Goal: Task Accomplishment & Management: Use online tool/utility

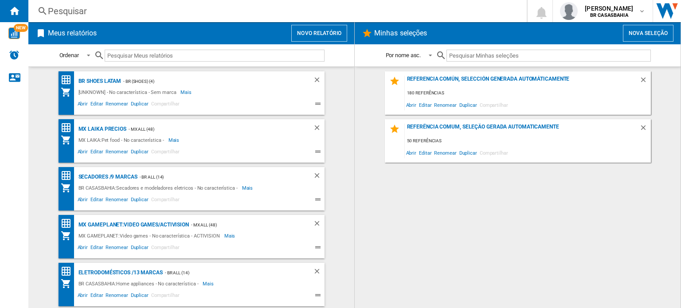
click at [324, 33] on button "Novo relatório" at bounding box center [319, 33] width 56 height 17
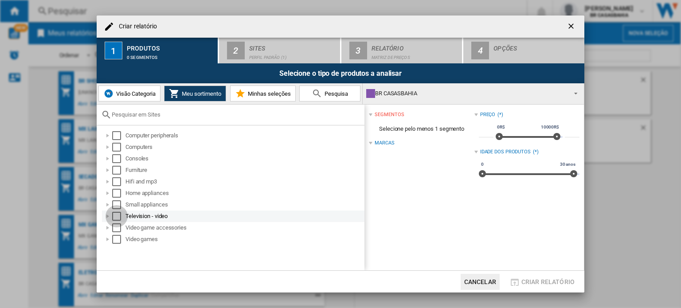
click at [113, 214] on div "Select" at bounding box center [116, 216] width 9 height 9
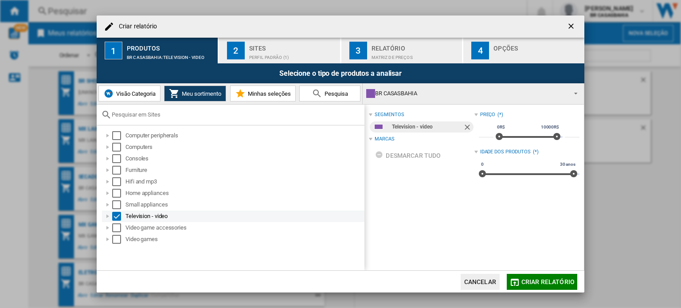
click at [104, 214] on div at bounding box center [107, 216] width 9 height 9
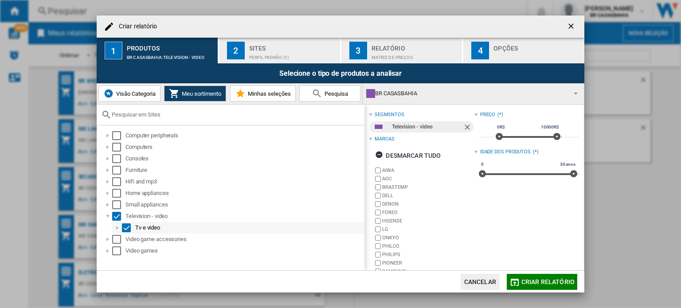
click at [119, 227] on div at bounding box center [117, 227] width 9 height 9
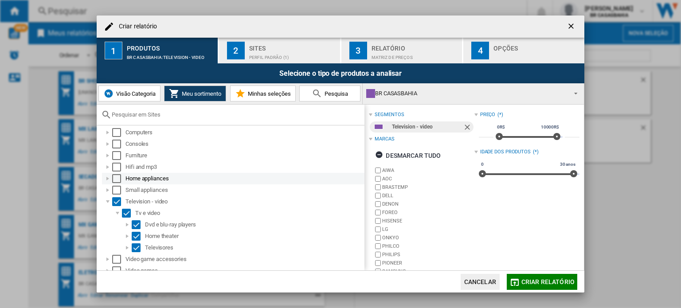
scroll to position [20, 0]
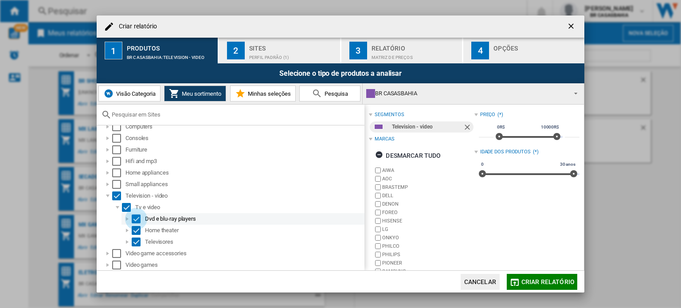
click at [135, 217] on div "Select" at bounding box center [136, 219] width 9 height 9
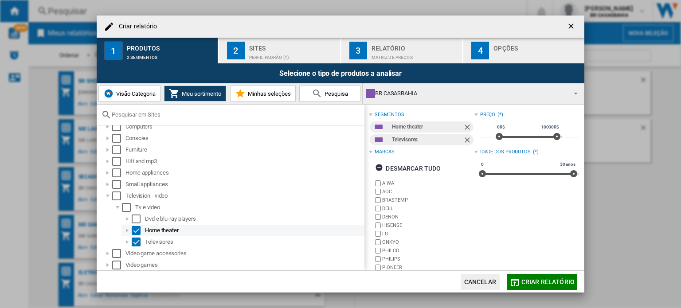
click at [137, 232] on div "Select" at bounding box center [136, 230] width 9 height 9
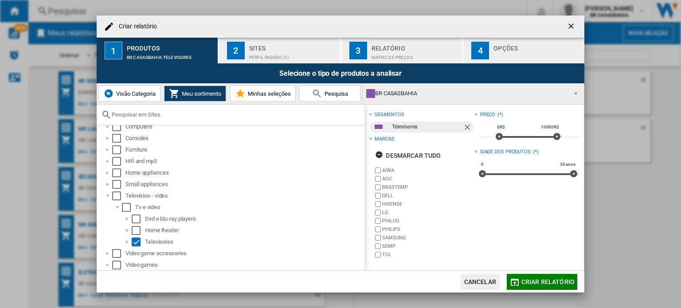
click at [268, 45] on div "Sites" at bounding box center [292, 45] width 87 height 9
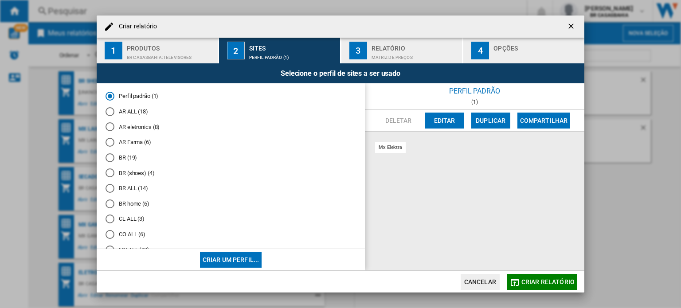
click at [126, 185] on md-radio-button "BR ALL (14)" at bounding box center [231, 188] width 251 height 8
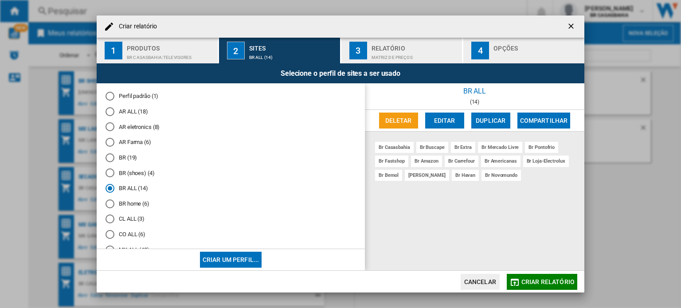
click at [545, 283] on span "Criar relatório" at bounding box center [547, 281] width 53 height 7
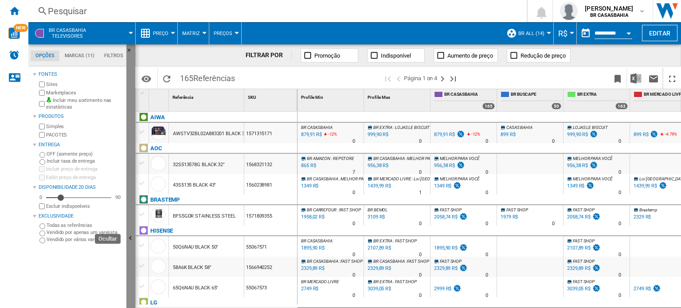
click at [132, 247] on button "Ocultar" at bounding box center [130, 238] width 9 height 389
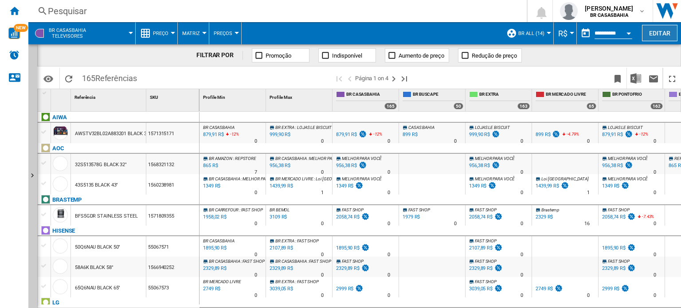
click at [557, 35] on button "Editar" at bounding box center [659, 33] width 35 height 16
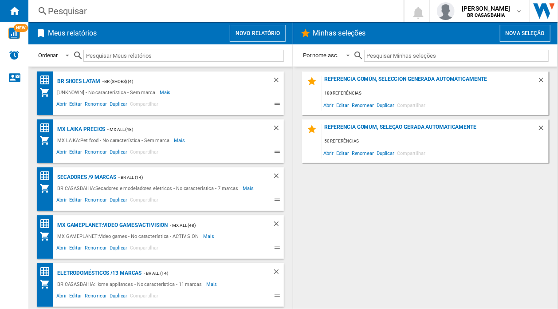
click at [254, 27] on button "Novo relatório" at bounding box center [258, 33] width 56 height 17
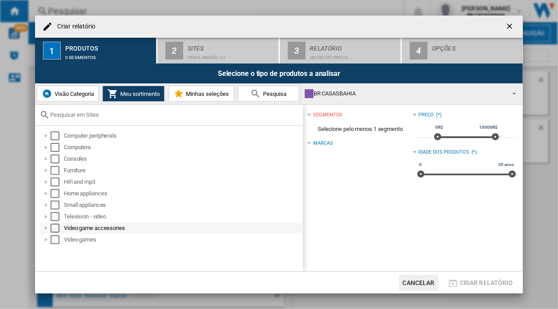
click at [43, 227] on div at bounding box center [46, 227] width 9 height 9
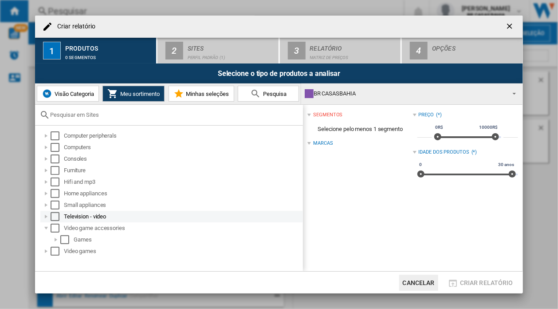
click at [48, 216] on div at bounding box center [46, 216] width 9 height 9
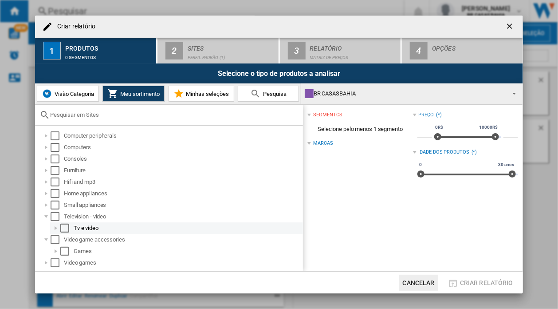
click at [57, 227] on div at bounding box center [55, 227] width 9 height 9
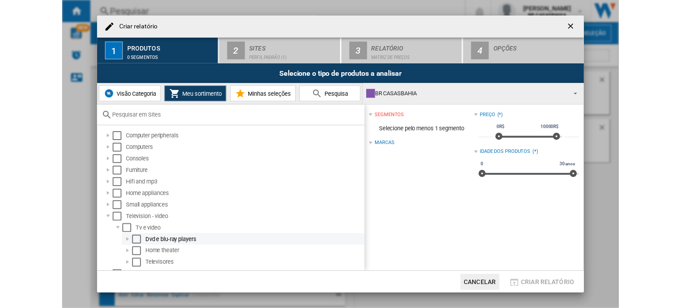
scroll to position [31, 0]
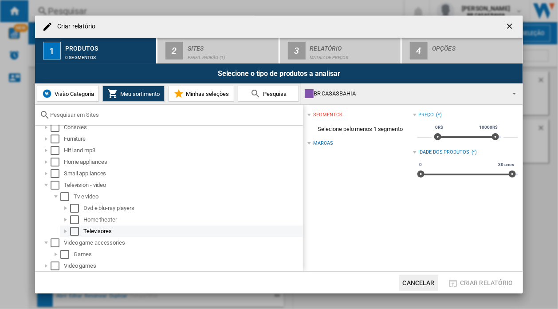
click at [76, 233] on div "Select" at bounding box center [74, 231] width 9 height 9
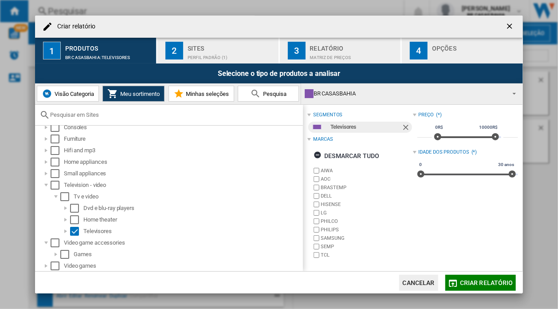
click at [217, 57] on div "Perfil padrão (1)" at bounding box center [231, 55] width 87 height 9
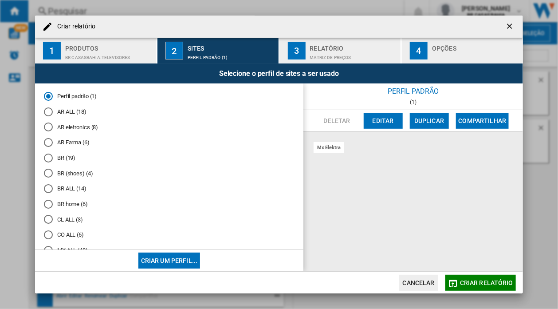
click at [68, 183] on md-radio-group "Perfil padrão (1) AR ALL (18) AR eletronics (8) AR Farma (6) BR (19) BR (shoes)…" at bounding box center [169, 222] width 251 height 261
click at [68, 188] on md-radio-button "BR ALL (14)" at bounding box center [169, 188] width 251 height 8
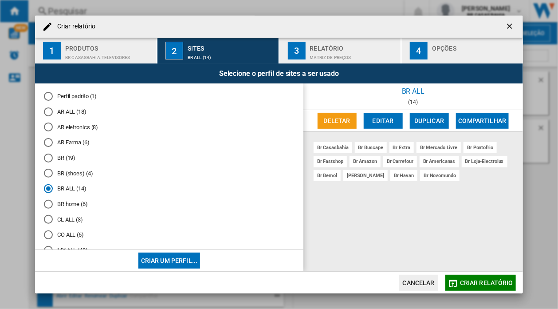
click at [467, 290] on button "Criar relatório" at bounding box center [480, 282] width 71 height 16
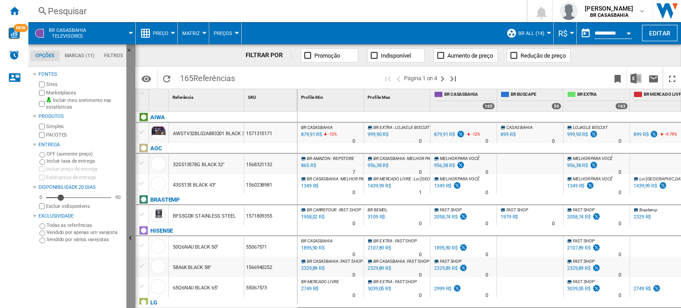
click at [130, 224] on button "Ocultar" at bounding box center [130, 238] width 9 height 389
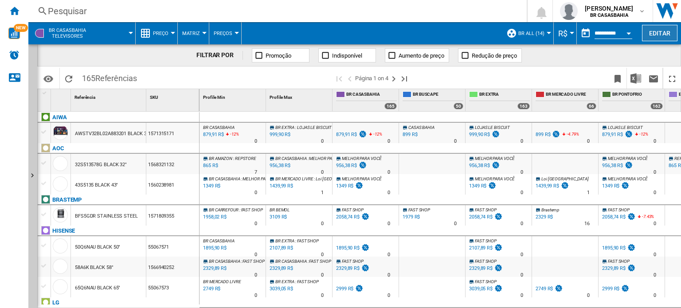
click at [557, 31] on button "Editar" at bounding box center [659, 33] width 35 height 16
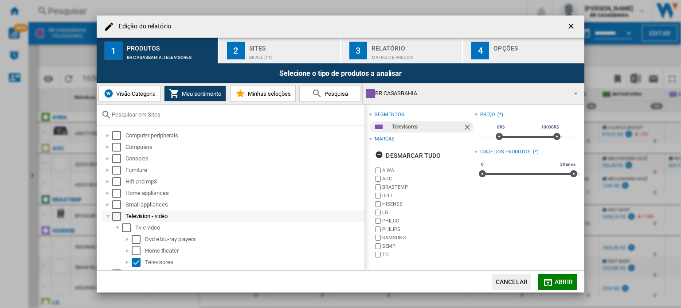
click at [109, 215] on div "Edição do ..." at bounding box center [107, 216] width 9 height 9
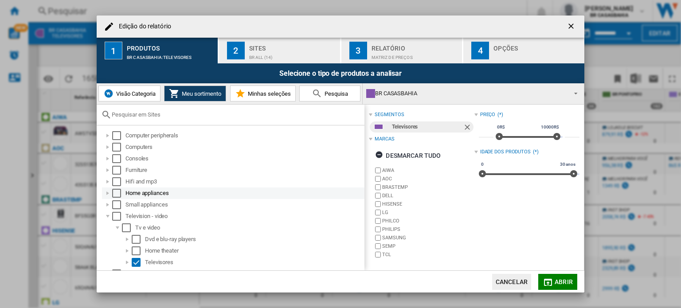
scroll to position [20, 0]
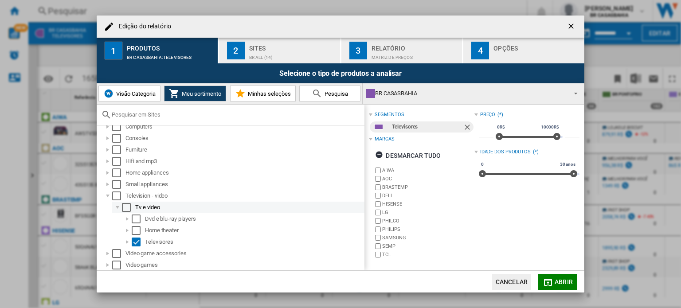
click at [118, 208] on div "Edição do ..." at bounding box center [117, 207] width 9 height 9
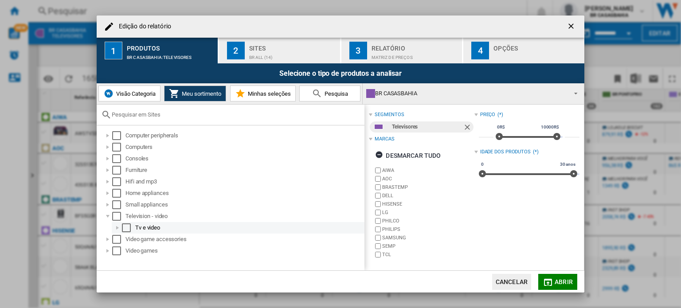
click at [118, 227] on div "Edição do ..." at bounding box center [117, 227] width 9 height 9
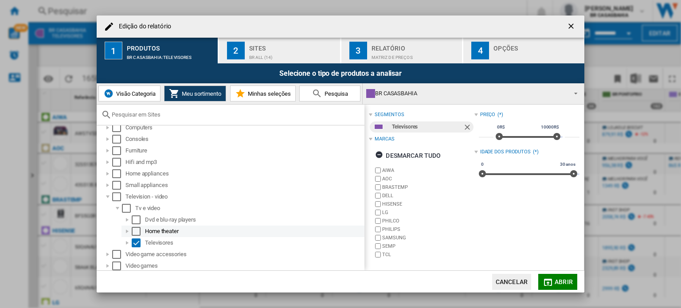
scroll to position [20, 0]
click at [126, 242] on div "Edição do ..." at bounding box center [127, 242] width 9 height 9
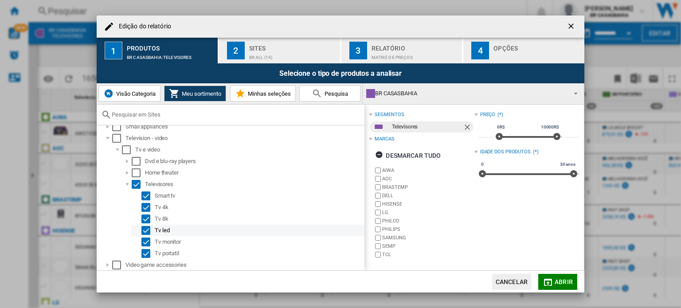
scroll to position [90, 0]
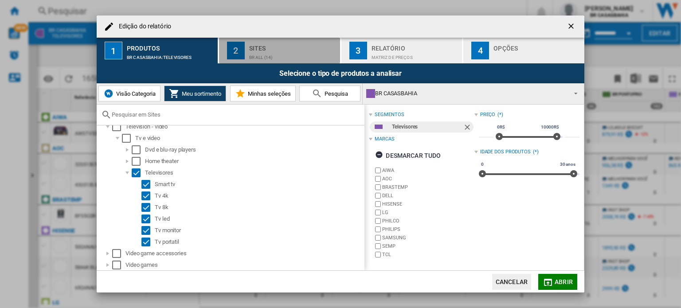
click at [278, 52] on div "Sites BR ALL (14)" at bounding box center [292, 50] width 87 height 19
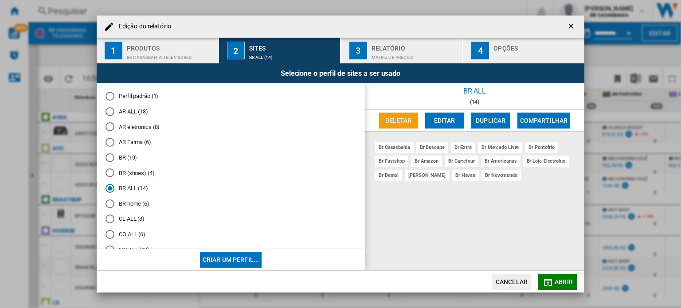
click at [266, 196] on md-radio-group "Perfil padrão (1) AR ALL (18) AR eletronics (8) AR Farma (6) BR (19) BR (shoes)…" at bounding box center [231, 222] width 251 height 261
click at [557, 278] on button "Abrir" at bounding box center [557, 282] width 39 height 16
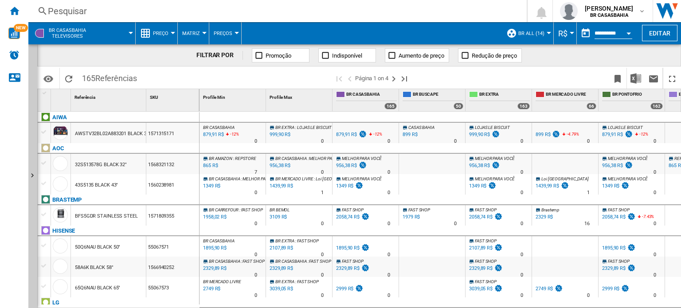
drag, startPoint x: 80, startPoint y: 76, endPoint x: 99, endPoint y: 78, distance: 19.7
click at [99, 78] on span "165 Referências" at bounding box center [110, 77] width 64 height 19
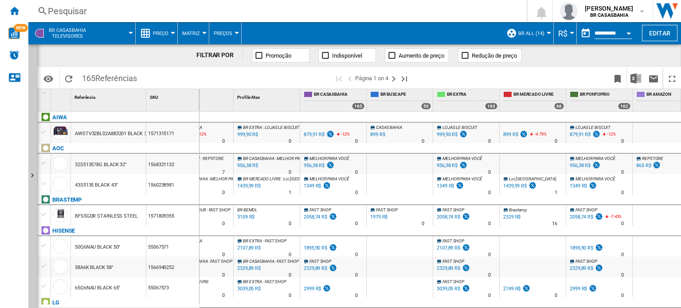
scroll to position [0, 31]
drag, startPoint x: 302, startPoint y: 99, endPoint x: 323, endPoint y: 102, distance: 21.1
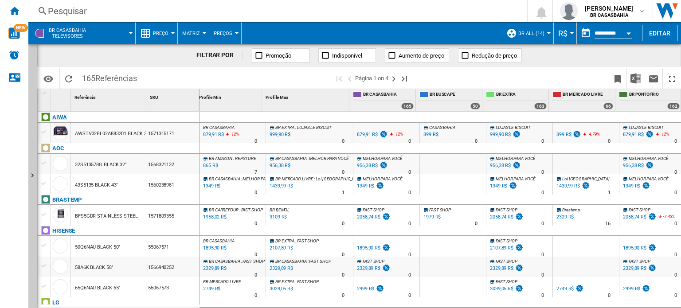
scroll to position [0, 0]
drag, startPoint x: 64, startPoint y: 118, endPoint x: 56, endPoint y: 124, distance: 10.1
click at [57, 124] on div "1 Referência 1 SKU 1 [GEOGRAPHIC_DATA] AWSTV32BL02A883201 BLACK 32" 1571315171 …" at bounding box center [119, 198] width 162 height 219
click at [282, 133] on div "999,90 R$" at bounding box center [279, 134] width 22 height 9
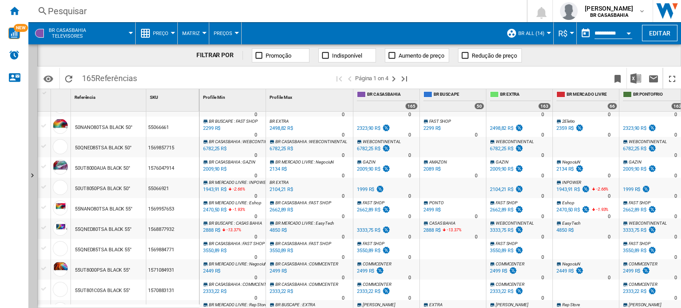
drag, startPoint x: 490, startPoint y: 142, endPoint x: 501, endPoint y: 142, distance: 11.5
click at [501, 142] on div "WEBCONTINENTAL" at bounding box center [519, 141] width 63 height 5
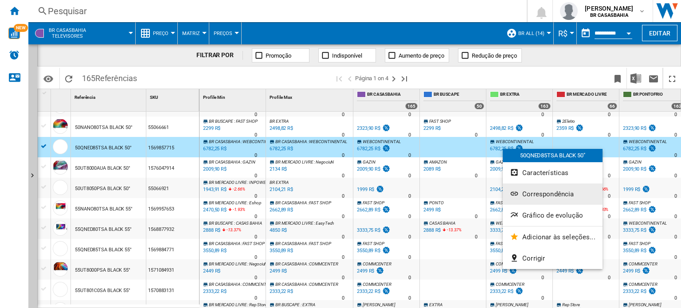
click at [534, 195] on span "Correspondência" at bounding box center [547, 194] width 51 height 8
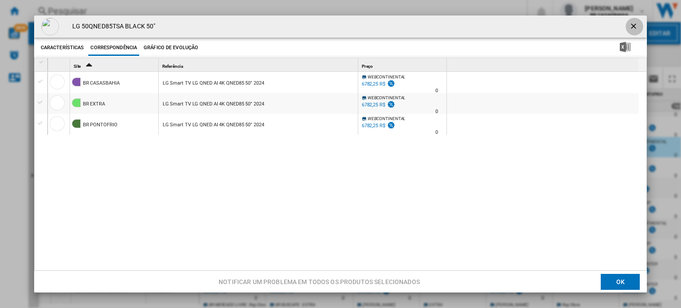
click at [557, 23] on ng-md-icon "getI18NText('BUTTONS.CLOSE_DIALOG')" at bounding box center [634, 27] width 11 height 11
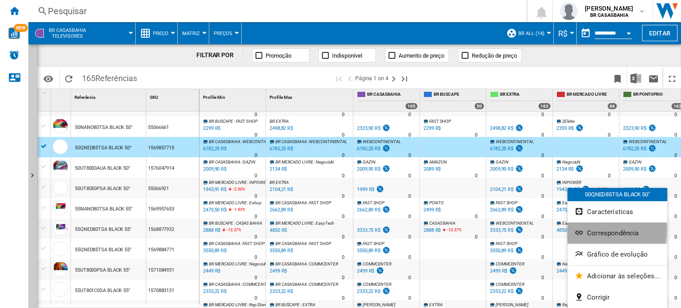
click at [557, 228] on button "Correspondência" at bounding box center [618, 233] width 100 height 21
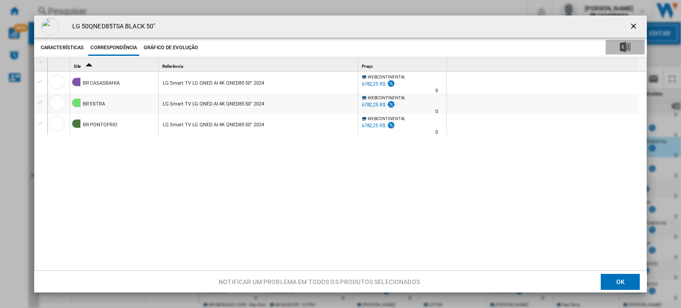
click at [557, 49] on img "Baixar em Excel" at bounding box center [625, 47] width 11 height 11
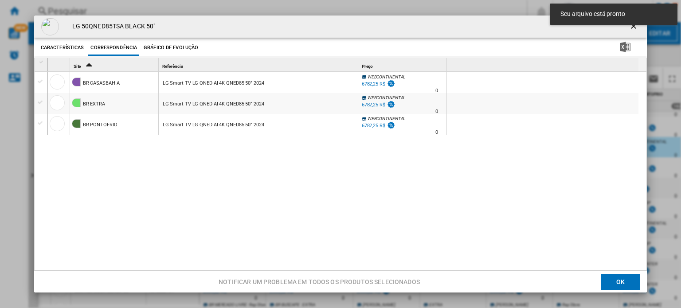
click at [520, 182] on div "BR CASASBAHIA LG Smart TV LG QNED AI 4K QNED85 50" 2024 WEBCONTINENTAL -1.0 % 6…" at bounding box center [345, 172] width 595 height 200
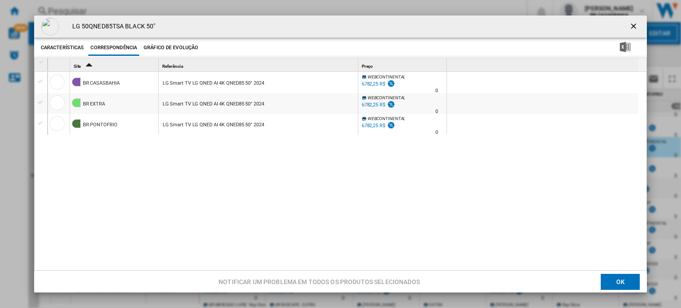
click at [557, 24] on ng-md-icon "getI18NText('BUTTONS.CLOSE_DIALOG')" at bounding box center [634, 27] width 11 height 11
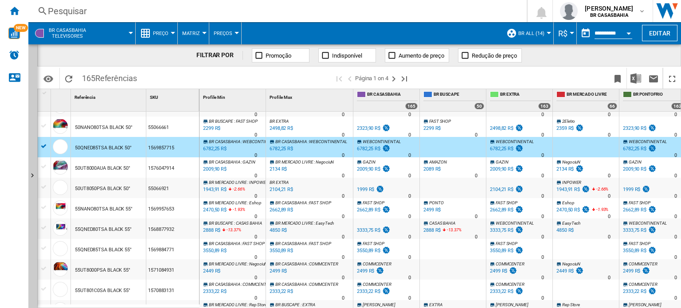
click at [170, 33] on button "Preço" at bounding box center [163, 33] width 20 height 22
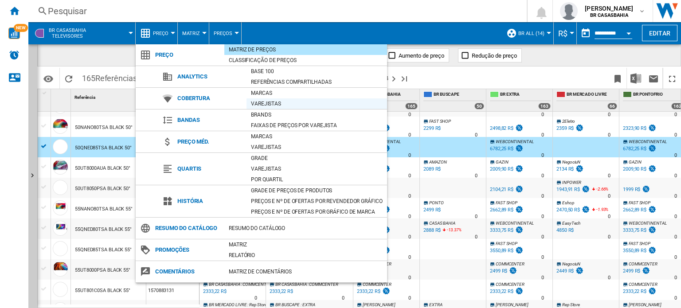
click at [282, 102] on div "Varejistas" at bounding box center [317, 103] width 141 height 9
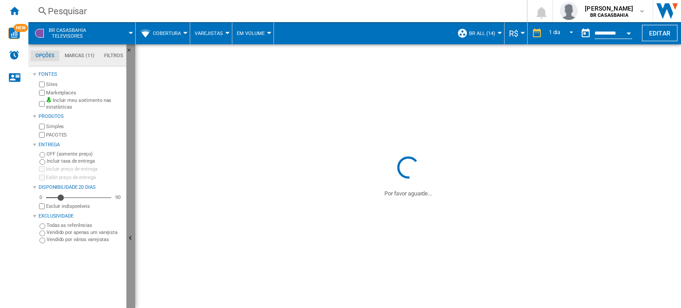
click at [135, 207] on button "Ocultar" at bounding box center [130, 238] width 9 height 389
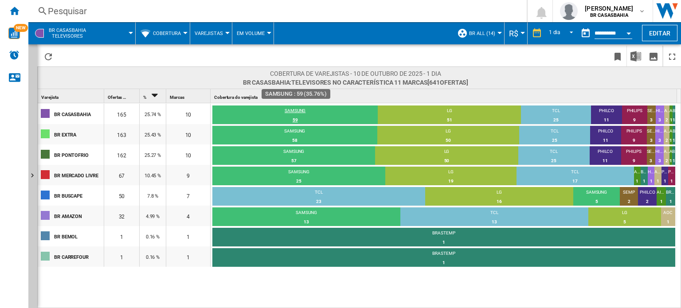
click at [317, 111] on div "SAMSUNG" at bounding box center [294, 112] width 165 height 8
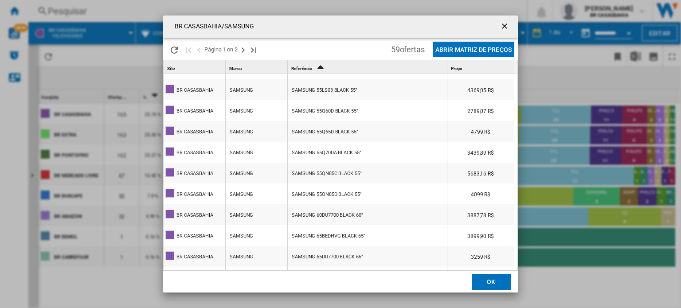
scroll to position [355, 0]
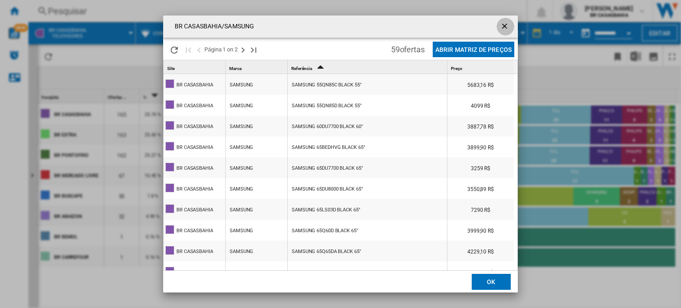
click at [504, 24] on ng-md-icon "getI18NText('BUTTONS.CLOSE_DIALOG')" at bounding box center [505, 27] width 11 height 11
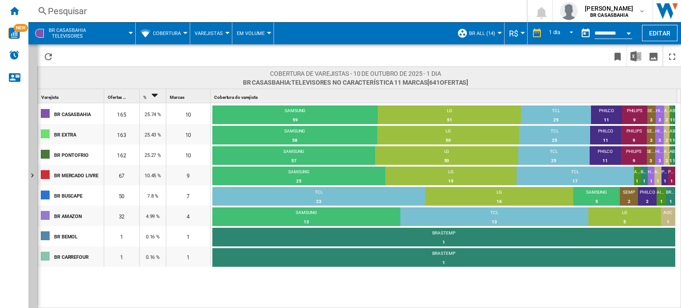
click at [171, 35] on span "Cobertura" at bounding box center [167, 34] width 28 height 6
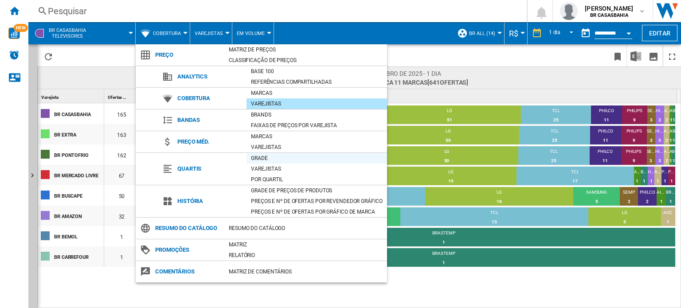
click at [259, 158] on div "Grade" at bounding box center [317, 158] width 141 height 9
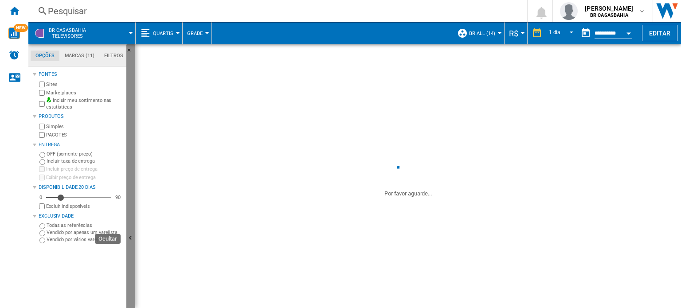
click at [133, 213] on button "Ocultar" at bounding box center [130, 238] width 9 height 389
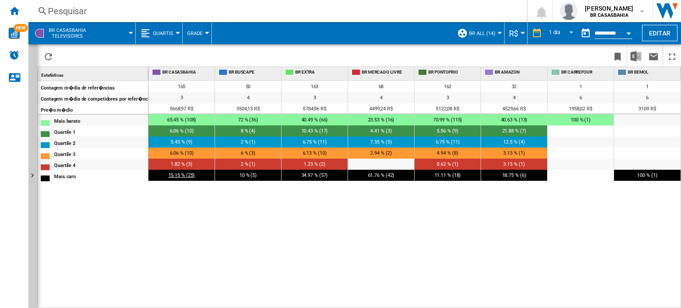
click at [178, 176] on span "15.15 % (25)" at bounding box center [181, 175] width 27 height 6
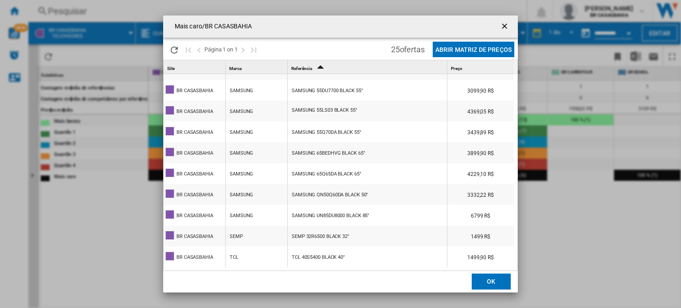
scroll to position [2, 0]
click at [490, 49] on button "Abrir Matriz de preços" at bounding box center [474, 50] width 82 height 16
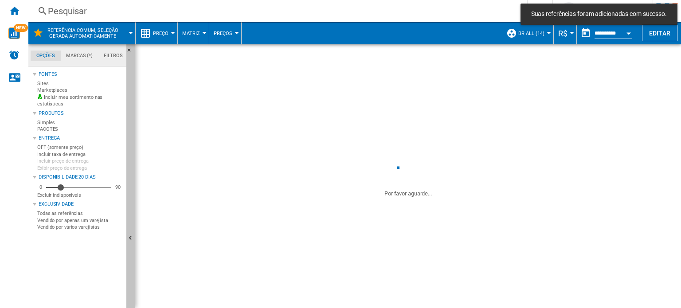
click at [132, 232] on button "Ocultar" at bounding box center [130, 238] width 9 height 389
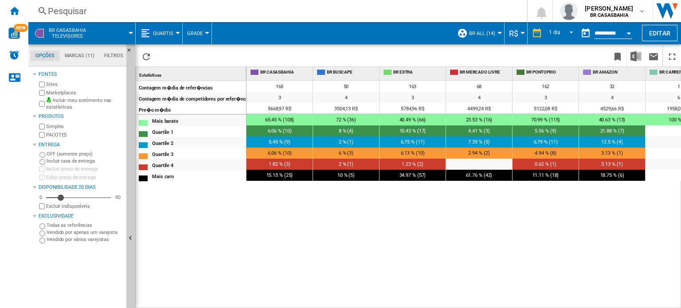
click at [168, 33] on span "Quartis" at bounding box center [163, 34] width 20 height 6
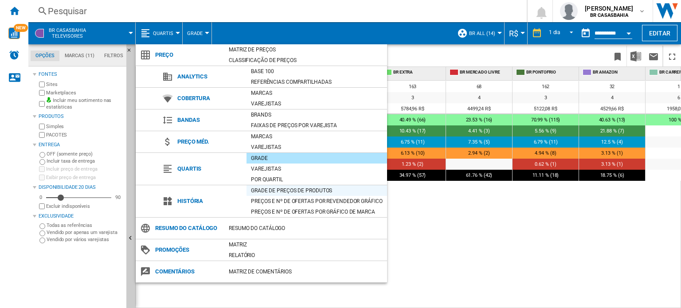
click at [282, 189] on div "Grade de preços de produtos" at bounding box center [317, 190] width 141 height 9
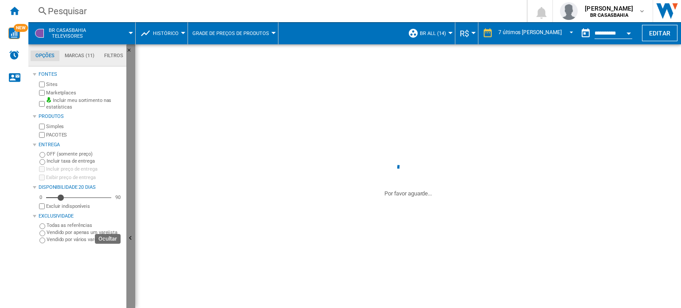
click at [131, 236] on ng-md-icon "Ocultar" at bounding box center [131, 239] width 11 height 11
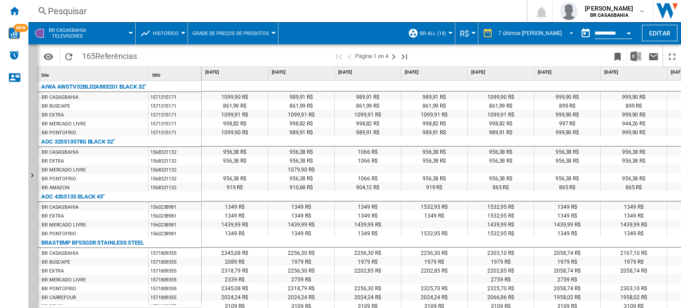
click at [554, 32] on div "7 últimos [PERSON_NAME]" at bounding box center [529, 33] width 63 height 6
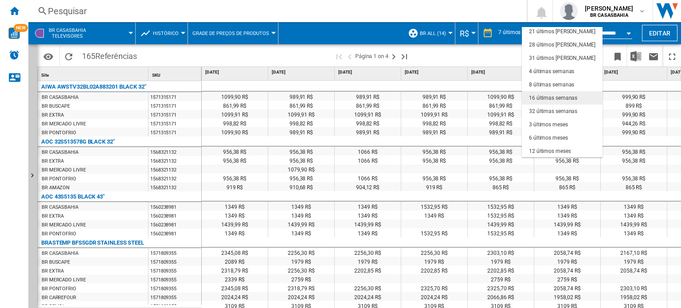
scroll to position [55, 0]
click at [557, 33] on md-backdrop at bounding box center [340, 154] width 681 height 308
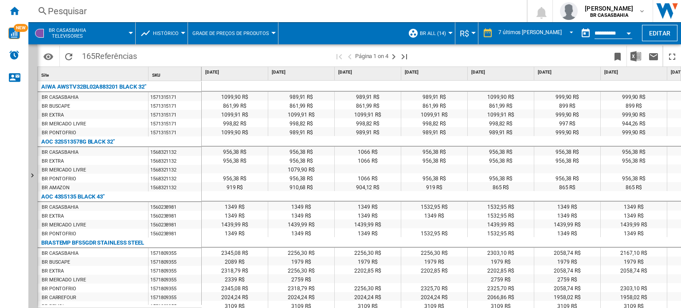
click at [557, 30] on button "Open calendar" at bounding box center [629, 32] width 16 height 16
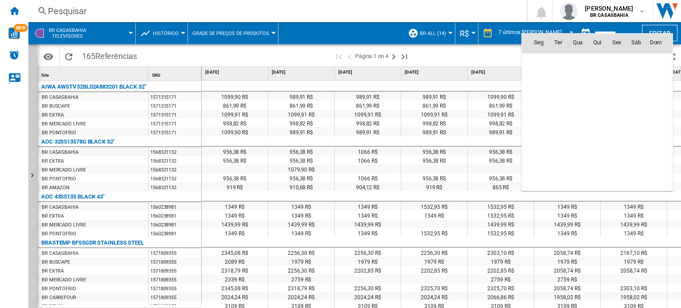
scroll to position [4230, 0]
click at [505, 51] on div at bounding box center [340, 154] width 681 height 308
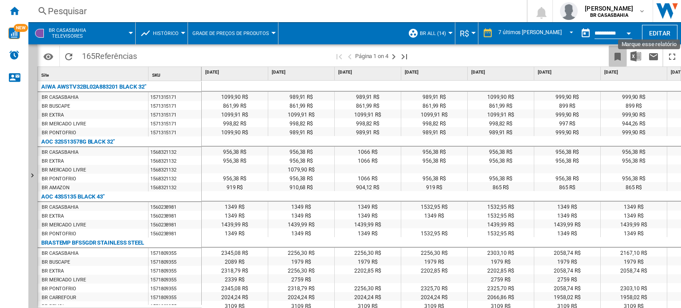
click at [557, 54] on ng-md-icon "Marque esse relatório" at bounding box center [617, 56] width 11 height 11
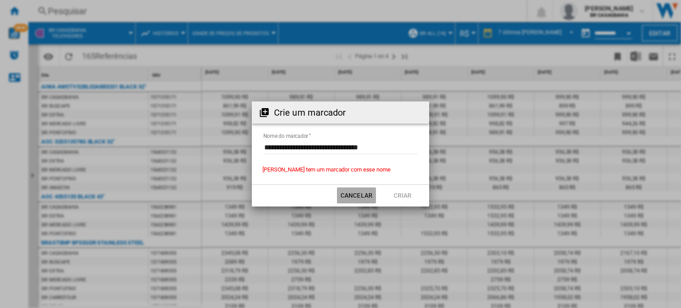
click at [359, 194] on button "Cancelar" at bounding box center [356, 196] width 39 height 16
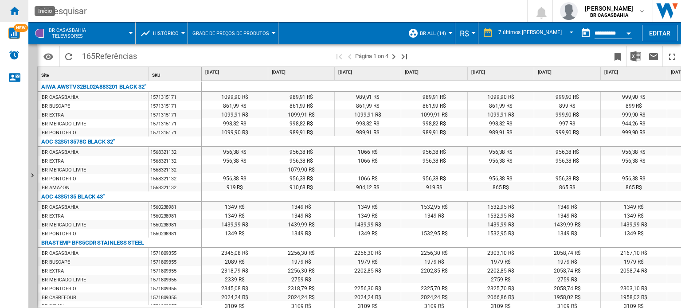
click at [18, 11] on ng-md-icon "Início" at bounding box center [14, 10] width 11 height 11
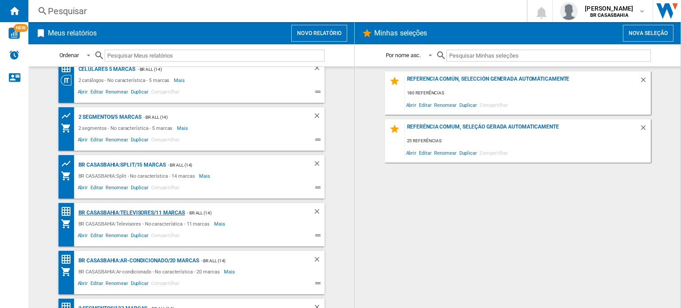
scroll to position [333, 0]
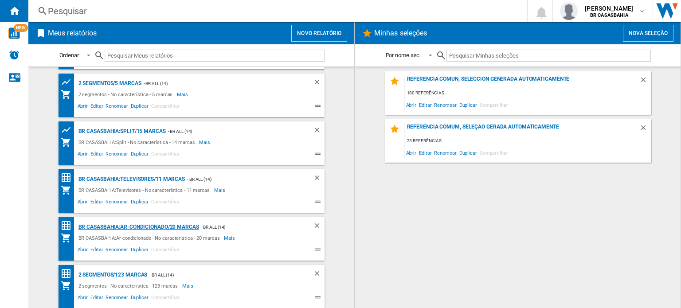
click at [132, 227] on div "BR CASASBAHIA:Ar-condicionado/20 marcas" at bounding box center [137, 227] width 123 height 11
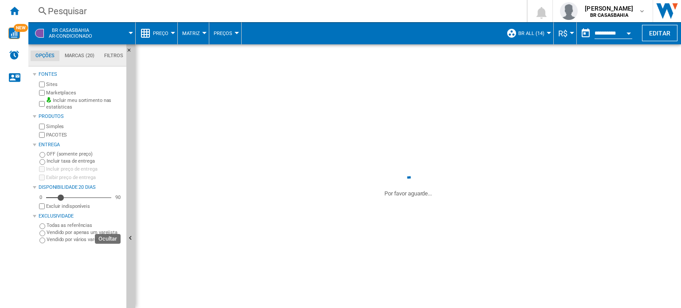
click at [133, 227] on button "Ocultar" at bounding box center [130, 238] width 9 height 389
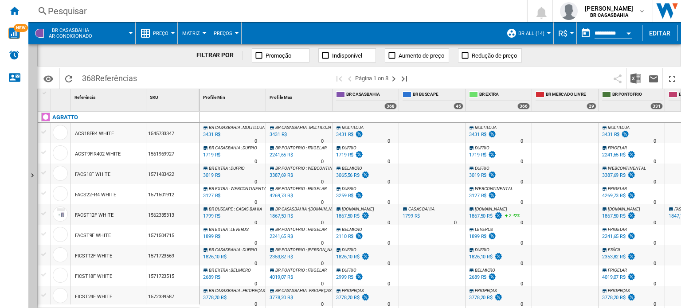
click at [174, 31] on md-menu "Preço Preço Matriz de preços Classificação de preços Analytics Base 100 Referên…" at bounding box center [157, 33] width 42 height 22
click at [172, 35] on button "Preço" at bounding box center [163, 33] width 20 height 22
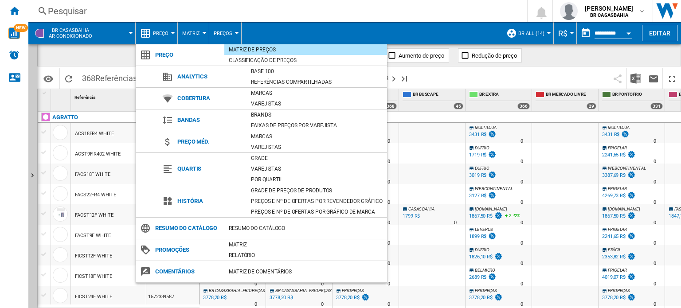
click at [557, 58] on md-backdrop at bounding box center [340, 154] width 681 height 308
